Goal: Information Seeking & Learning: Learn about a topic

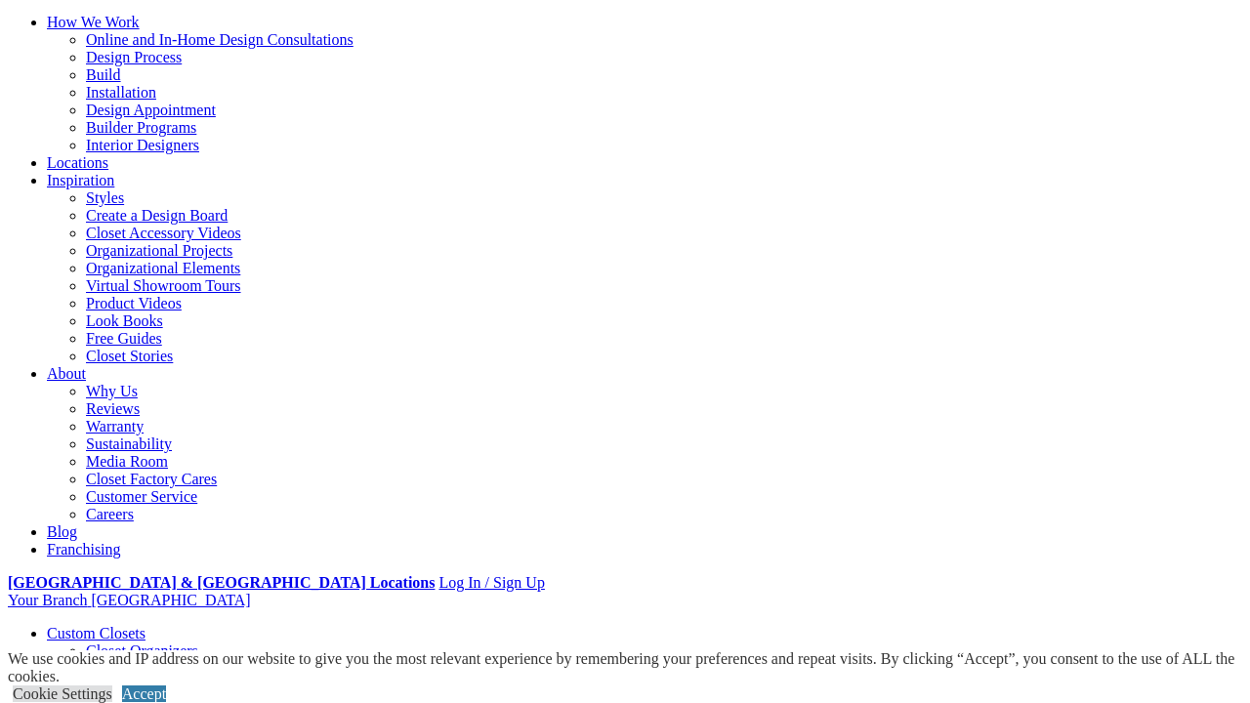
scroll to position [287, 0]
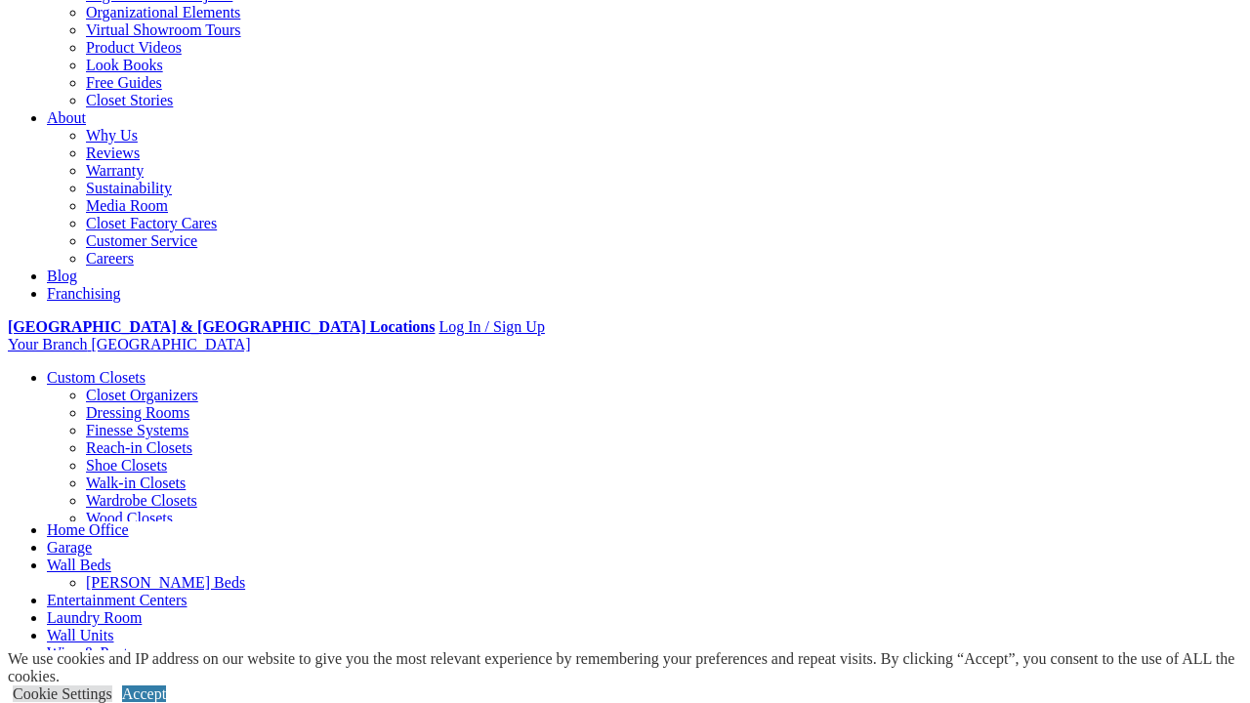
scroll to position [0, 0]
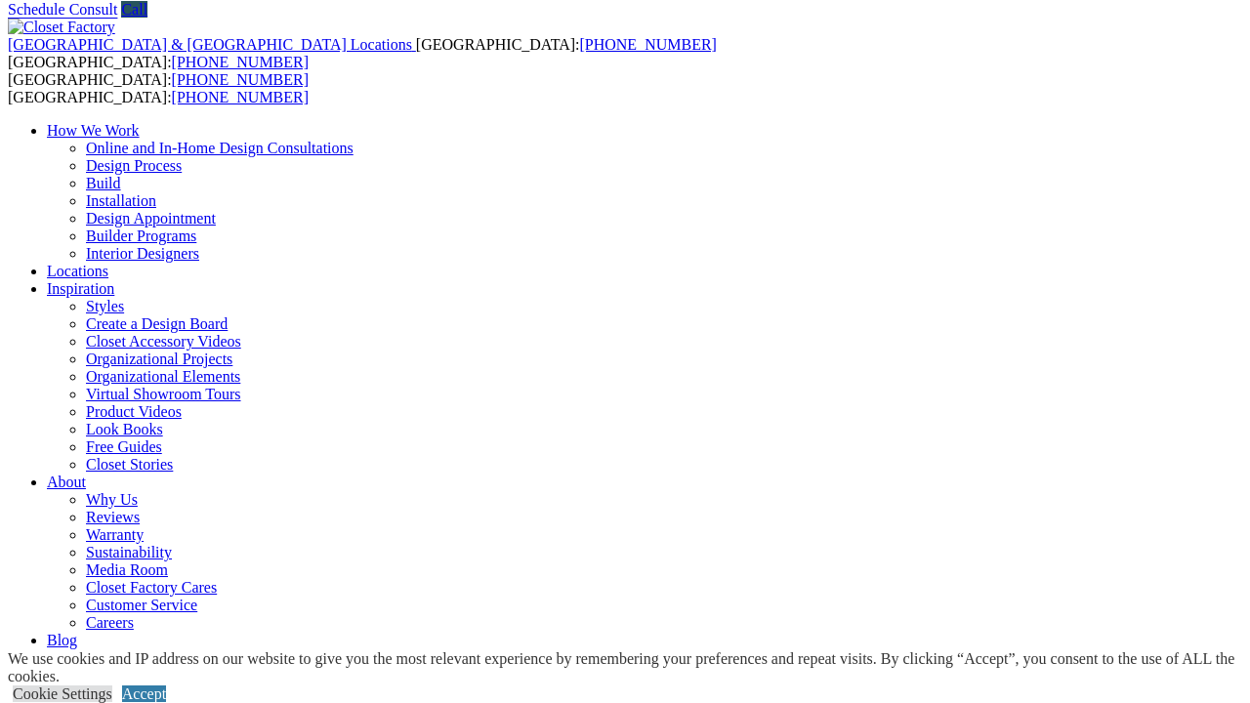
scroll to position [77, 0]
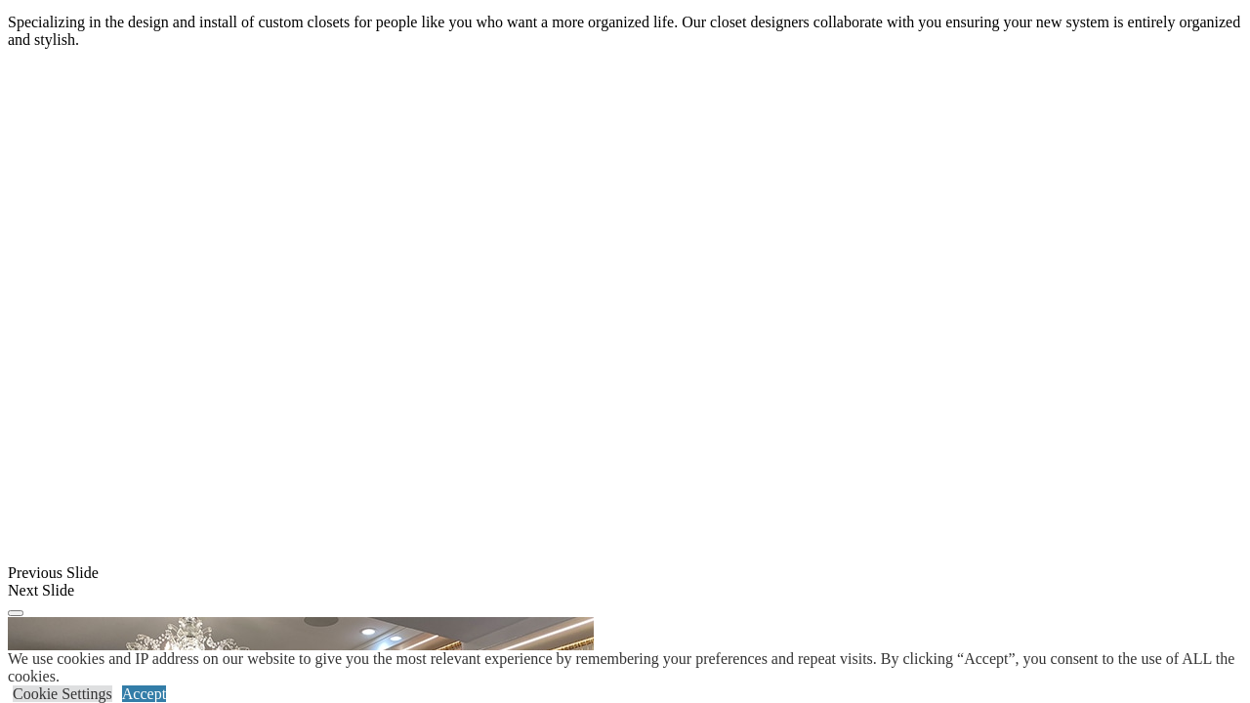
scroll to position [1401, 0]
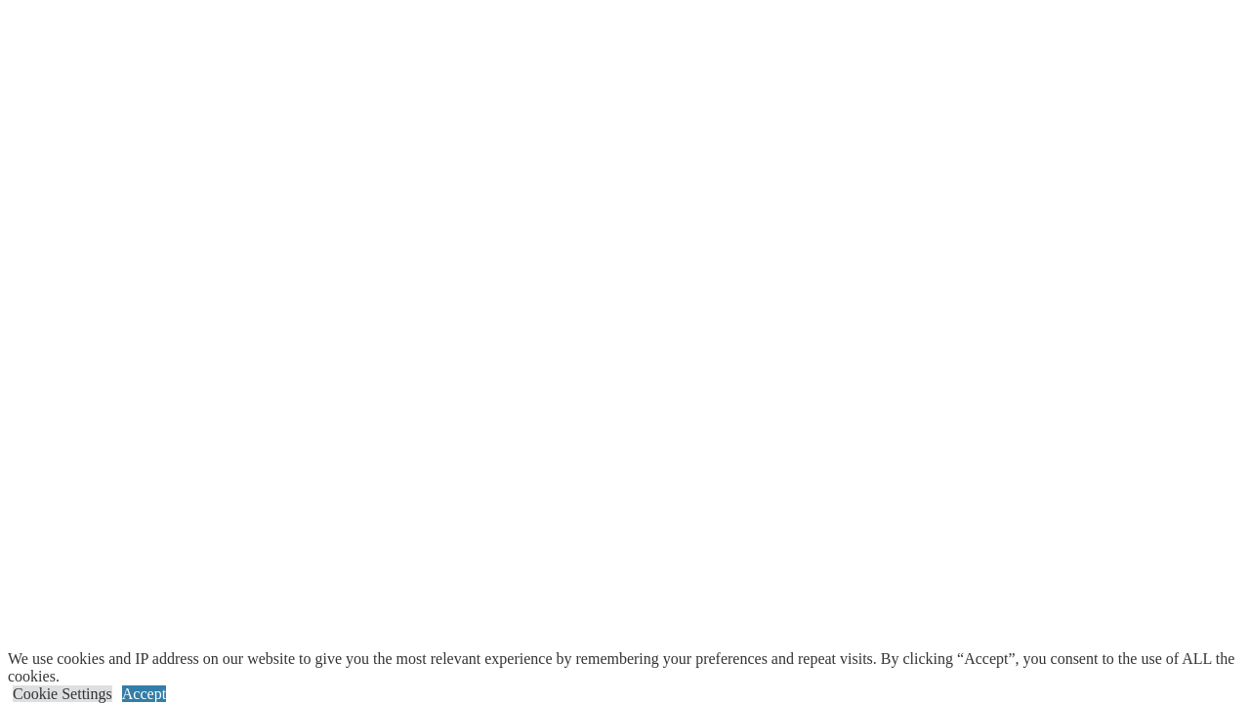
scroll to position [2451, 0]
